Goal: Information Seeking & Learning: Check status

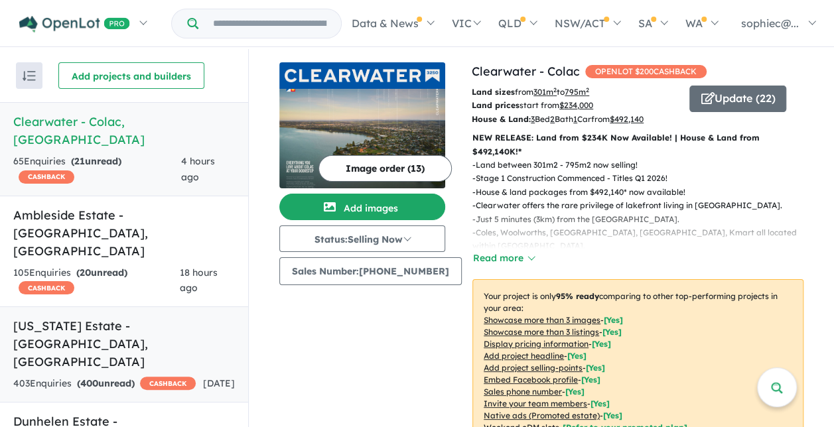
click at [95, 377] on span "400" at bounding box center [89, 383] width 18 height 12
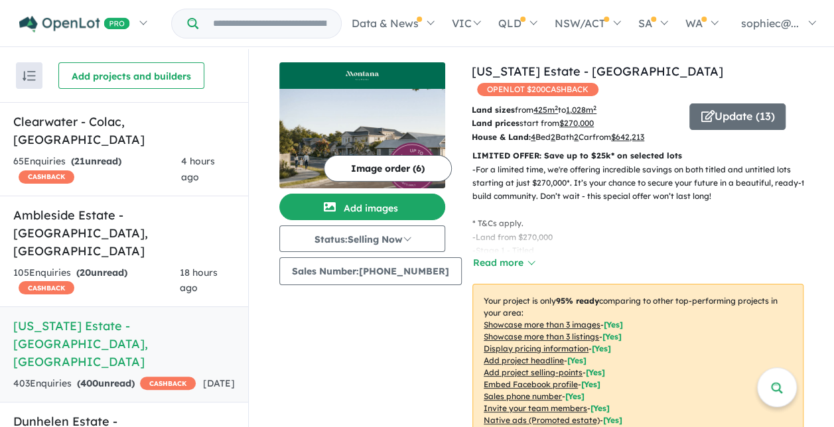
click at [527, 332] on u "Showcase more than 3 listings" at bounding box center [540, 337] width 115 height 10
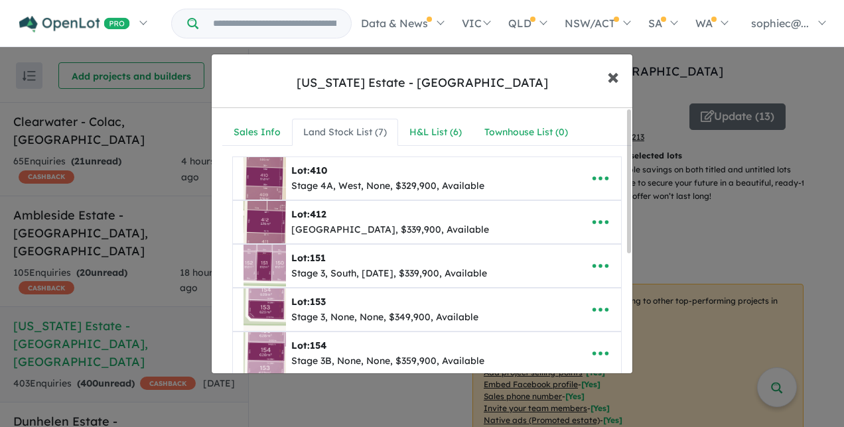
click at [611, 68] on span "×" at bounding box center [613, 76] width 12 height 29
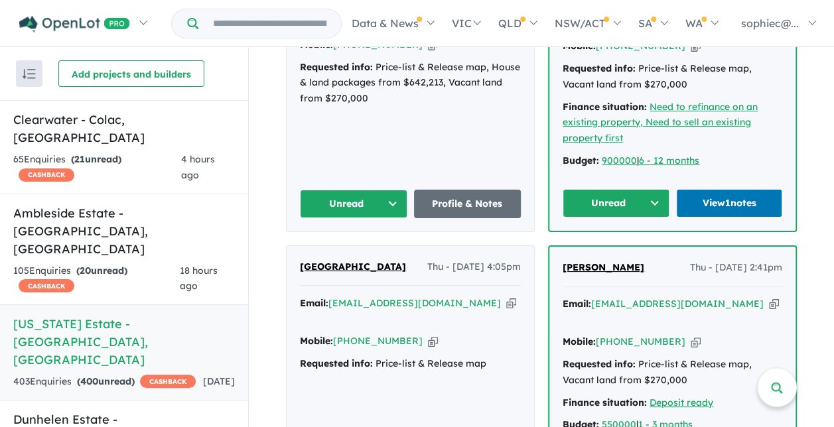
scroll to position [1289, 0]
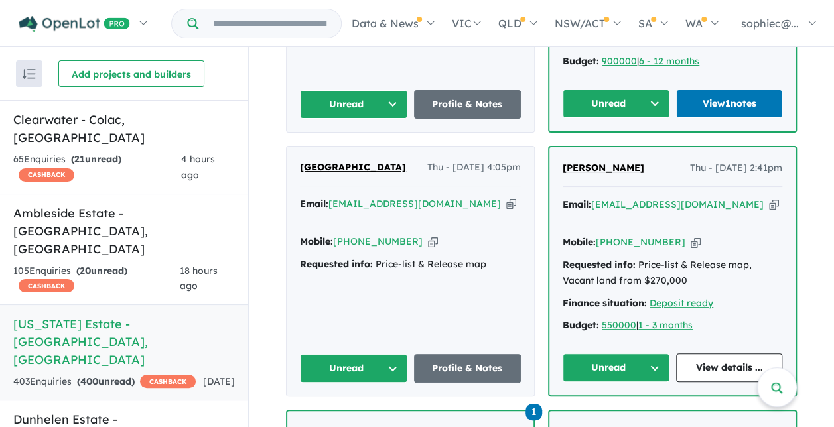
click at [596, 162] on span "[PERSON_NAME]" at bounding box center [603, 168] width 82 height 12
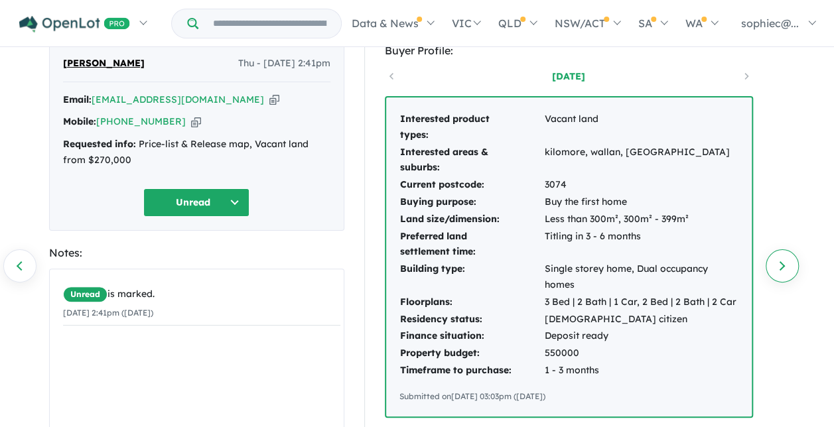
scroll to position [44, 0]
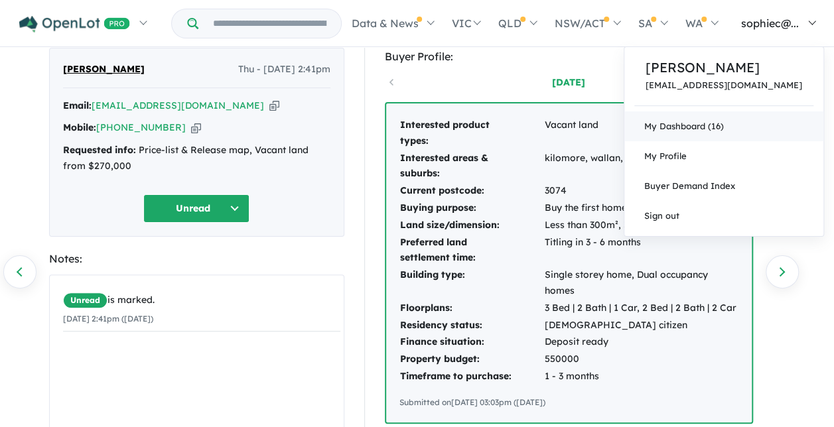
click at [757, 117] on link "My Dashboard (16)" at bounding box center [723, 126] width 199 height 30
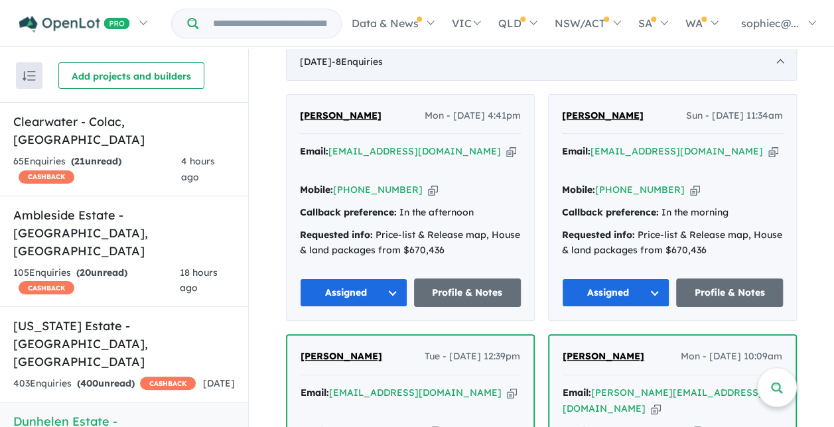
scroll to position [537, 0]
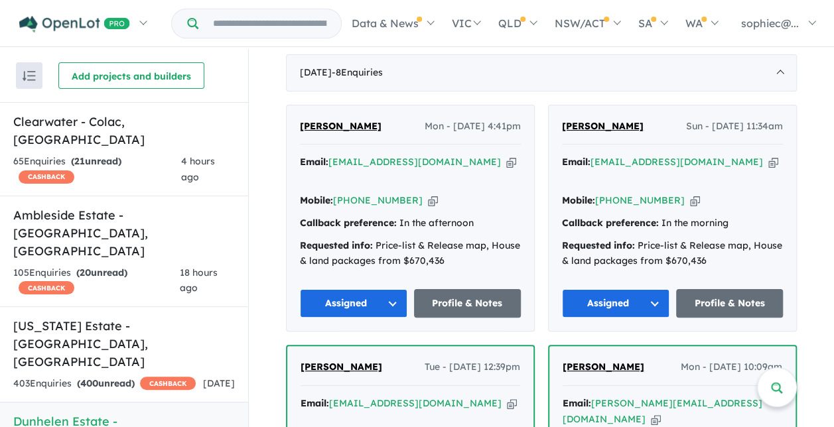
click at [408, 216] on div "Callback preference: In the afternoon" at bounding box center [410, 224] width 221 height 16
click at [330, 121] on span "[PERSON_NAME]" at bounding box center [341, 126] width 82 height 12
